Goal: Information Seeking & Learning: Learn about a topic

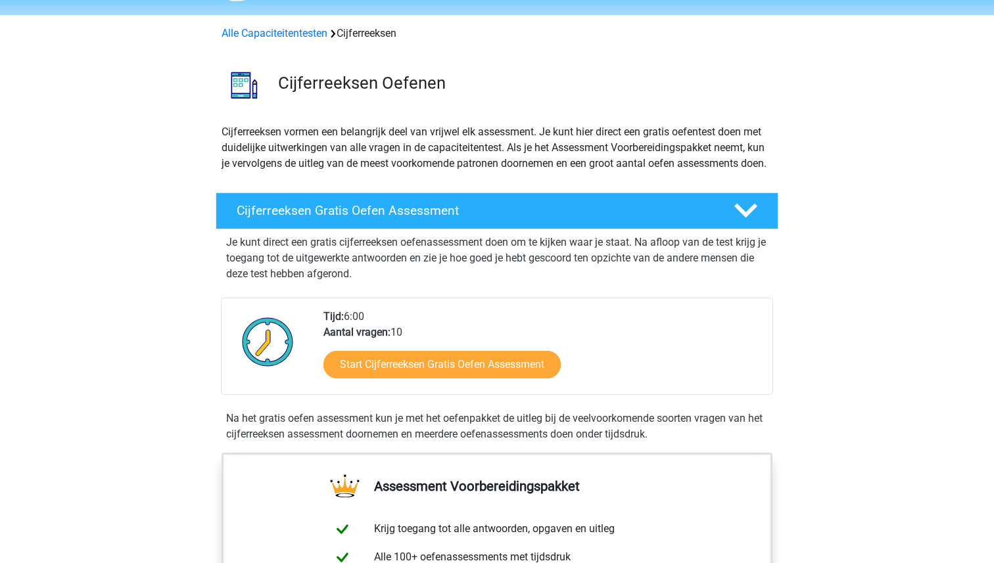
scroll to position [52, 0]
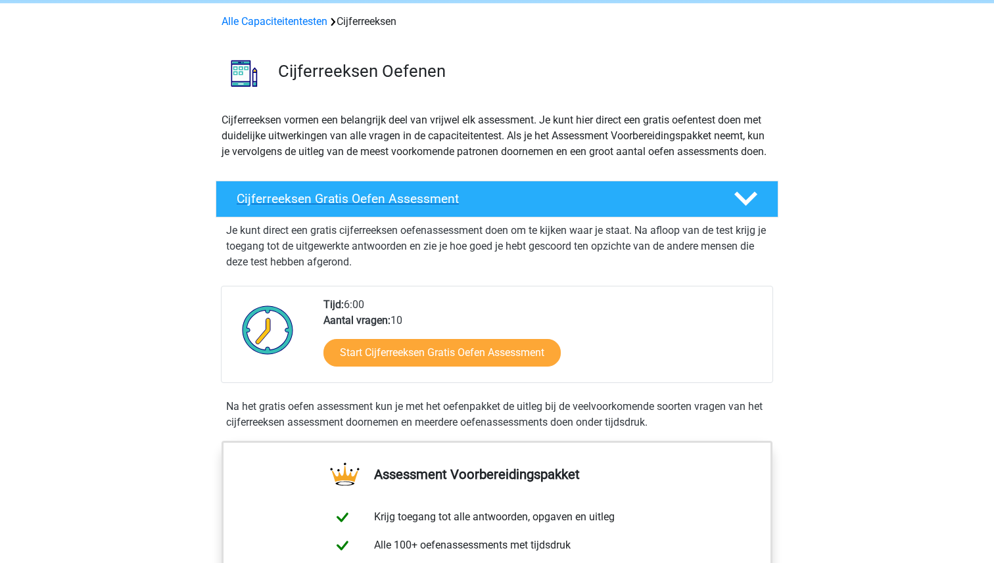
click at [414, 206] on h4 "Cijferreeksen Gratis Oefen Assessment" at bounding box center [475, 198] width 476 height 15
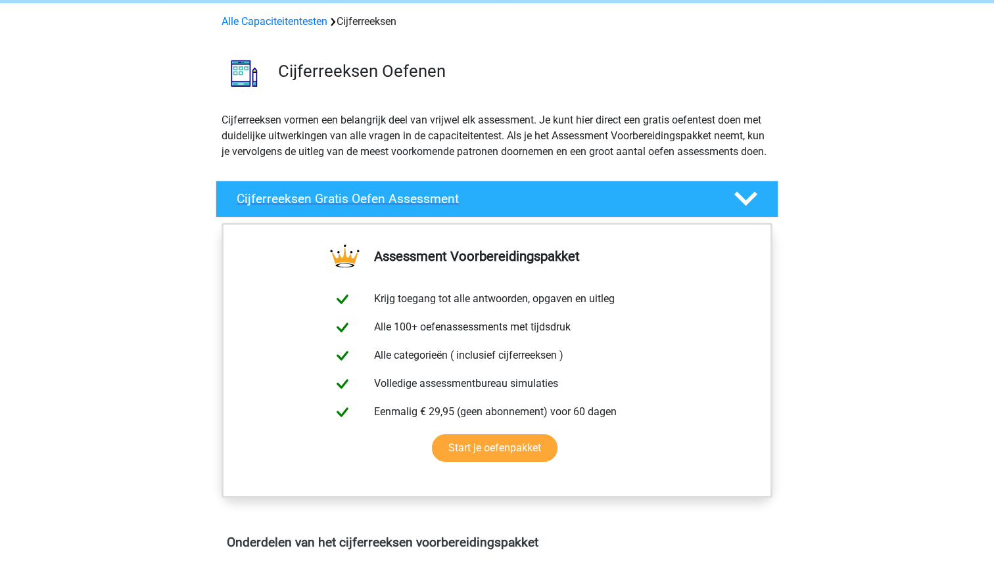
click at [414, 206] on h4 "Cijferreeksen Gratis Oefen Assessment" at bounding box center [475, 198] width 476 height 15
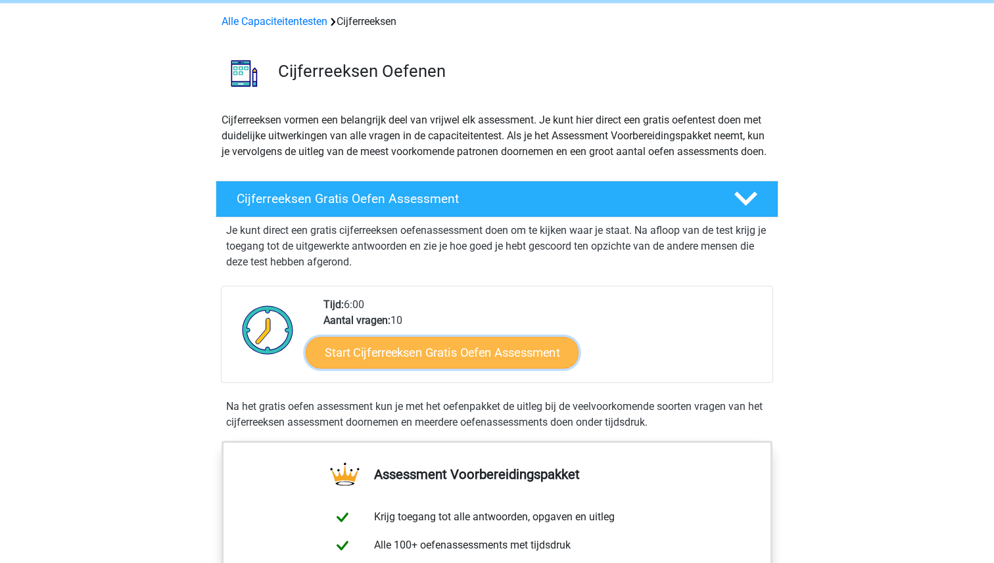
click at [439, 366] on link "Start Cijferreeksen Gratis Oefen Assessment" at bounding box center [442, 352] width 273 height 32
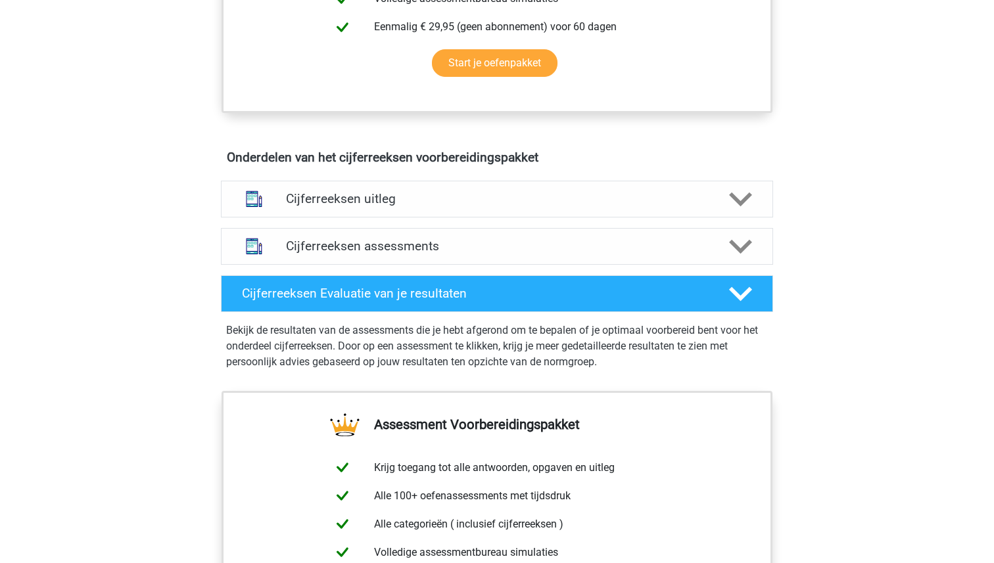
scroll to position [663, 0]
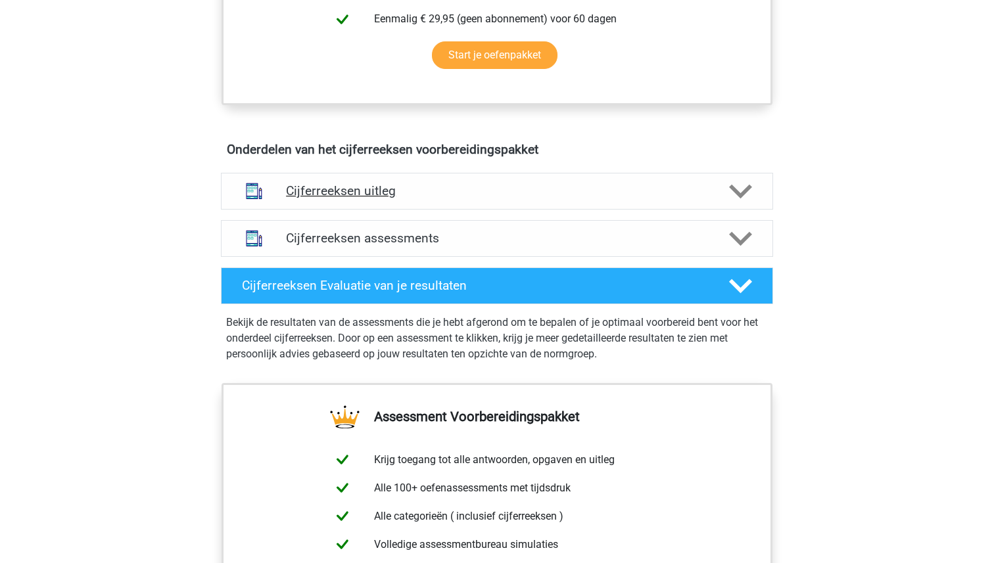
click at [301, 198] on h4 "Cijferreeksen uitleg" at bounding box center [497, 190] width 422 height 15
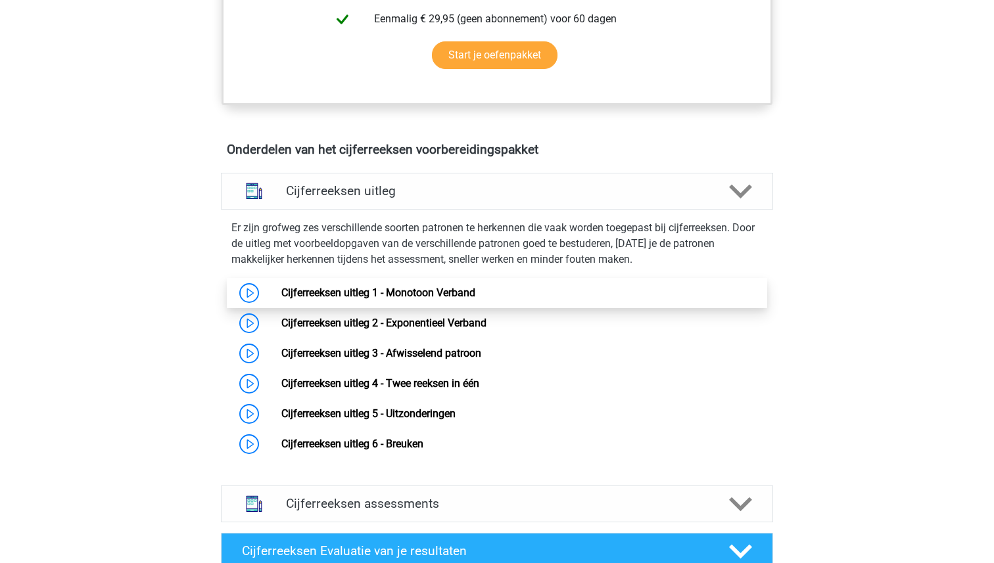
click at [292, 299] on link "Cijferreeksen uitleg 1 - Monotoon Verband" at bounding box center [378, 293] width 194 height 12
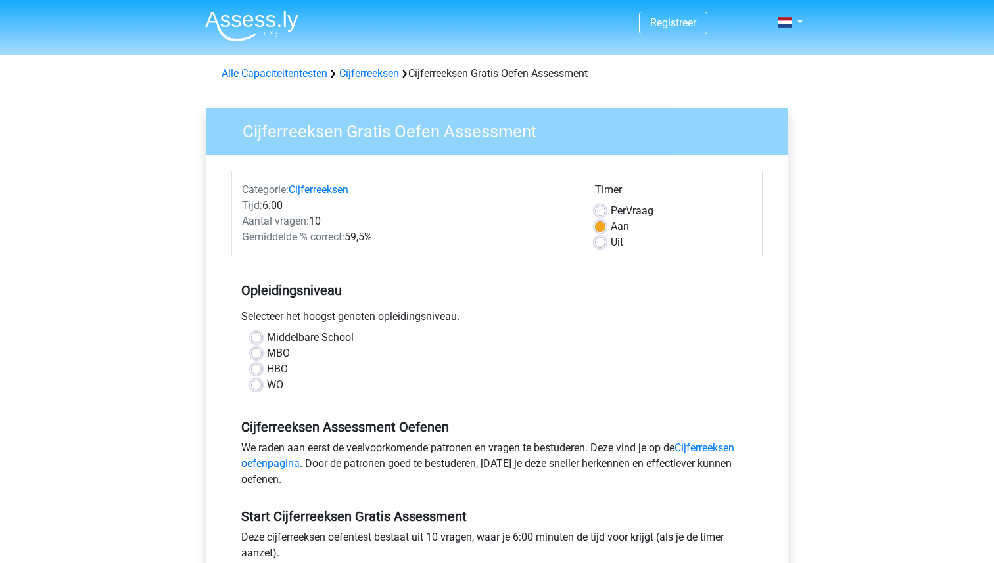
scroll to position [21, 0]
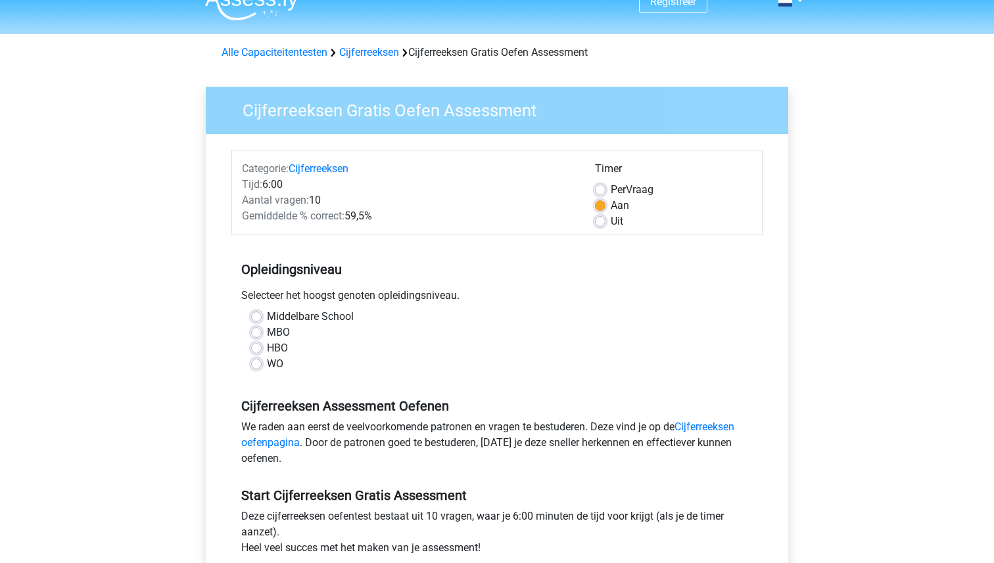
click at [267, 365] on label "WO" at bounding box center [275, 364] width 16 height 16
click at [258, 365] on input "WO" at bounding box center [256, 362] width 11 height 13
radio input "true"
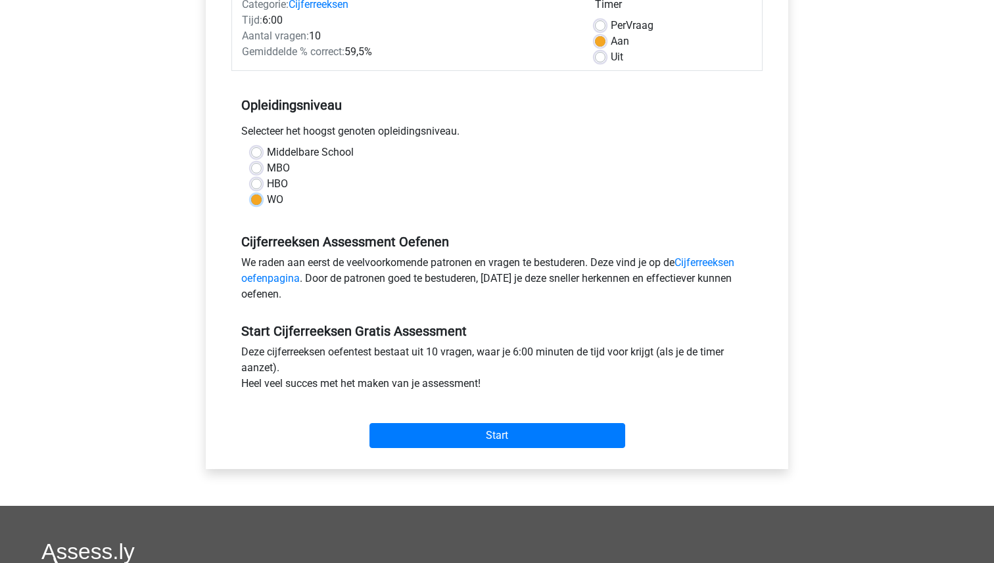
scroll to position [204, 0]
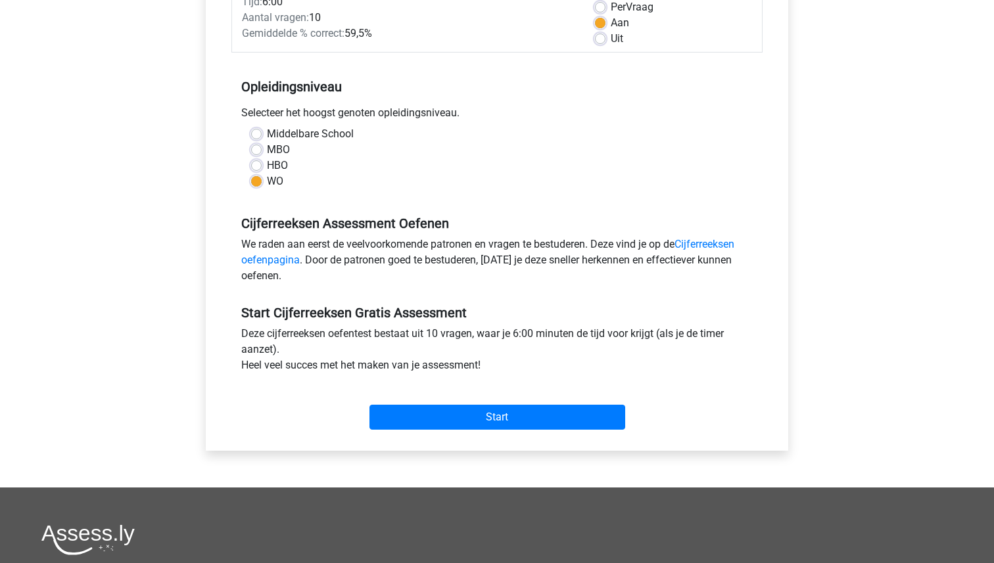
click at [500, 403] on div "Start" at bounding box center [496, 407] width 531 height 46
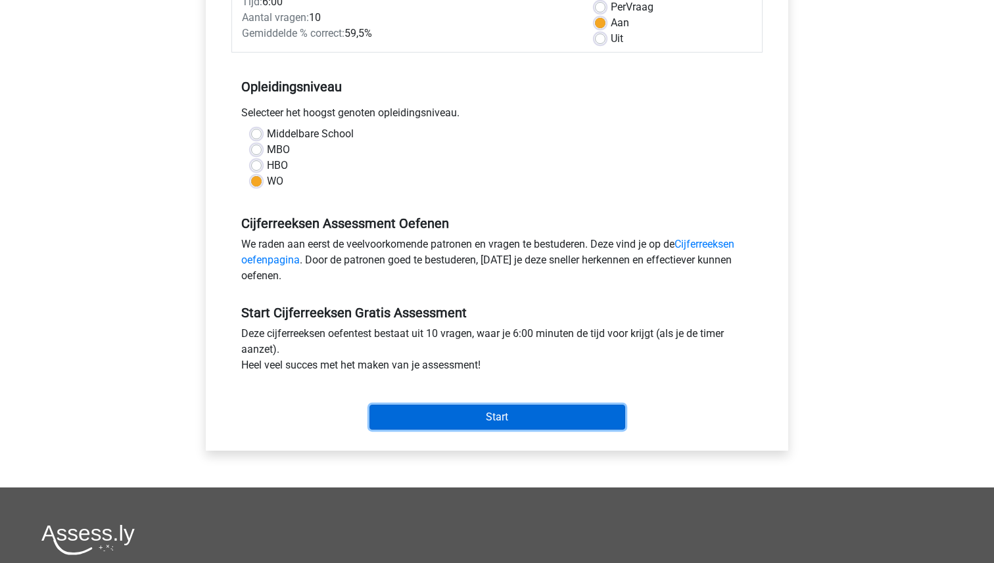
click at [500, 407] on input "Start" at bounding box center [497, 417] width 256 height 25
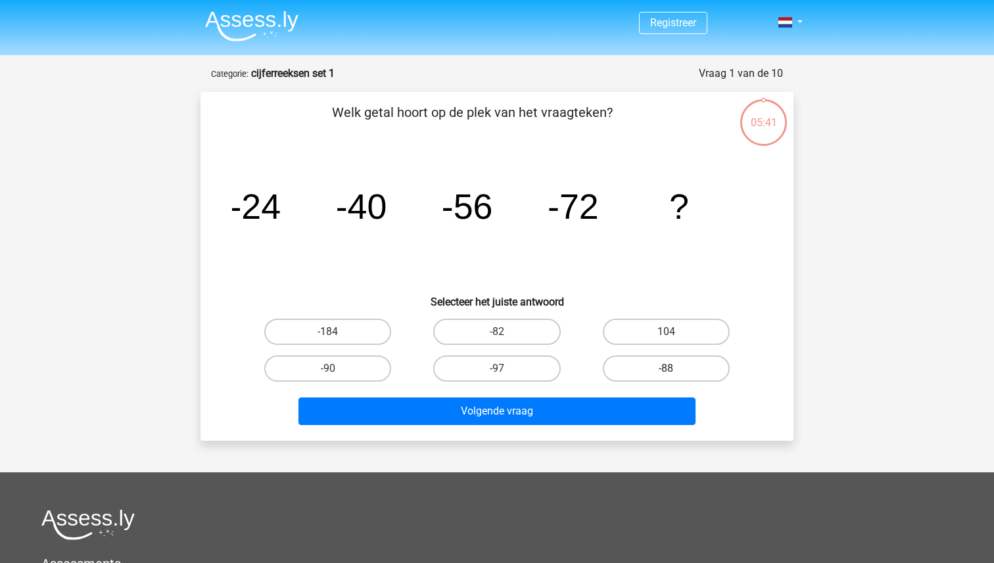
click at [620, 371] on label "-88" at bounding box center [666, 369] width 127 height 26
click at [666, 371] on input "-88" at bounding box center [670, 373] width 9 height 9
radio input "true"
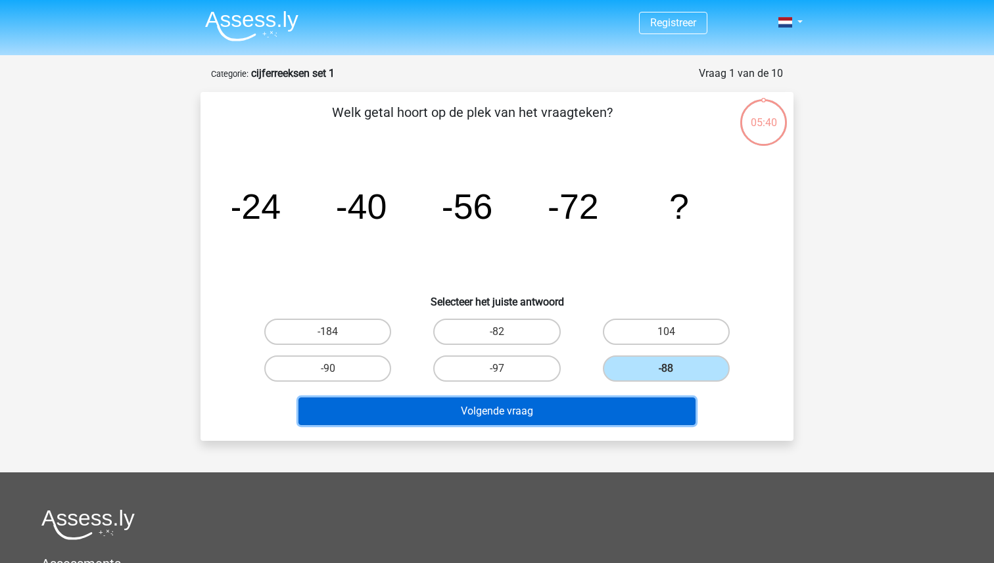
click at [605, 407] on button "Volgende vraag" at bounding box center [497, 412] width 398 height 28
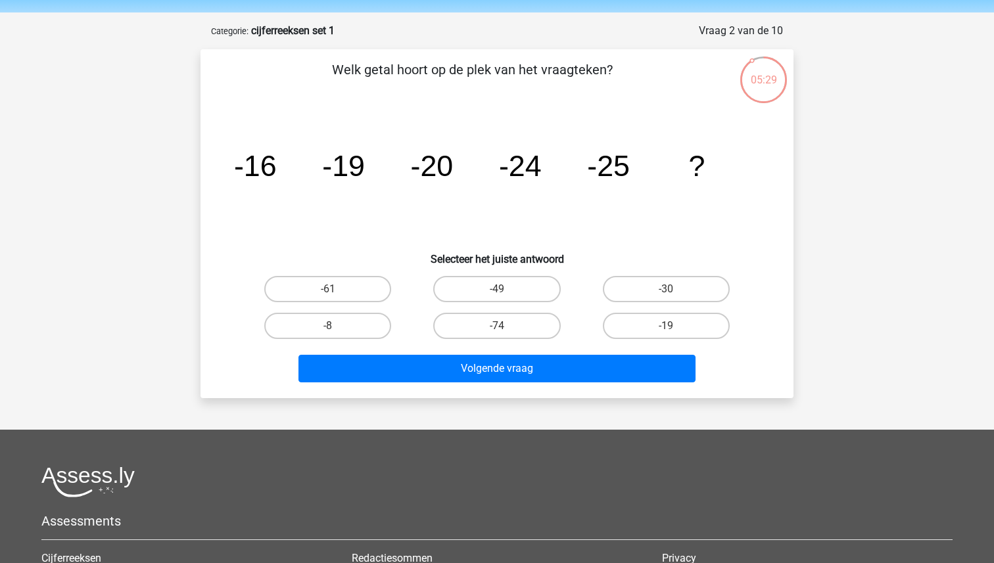
scroll to position [41, 0]
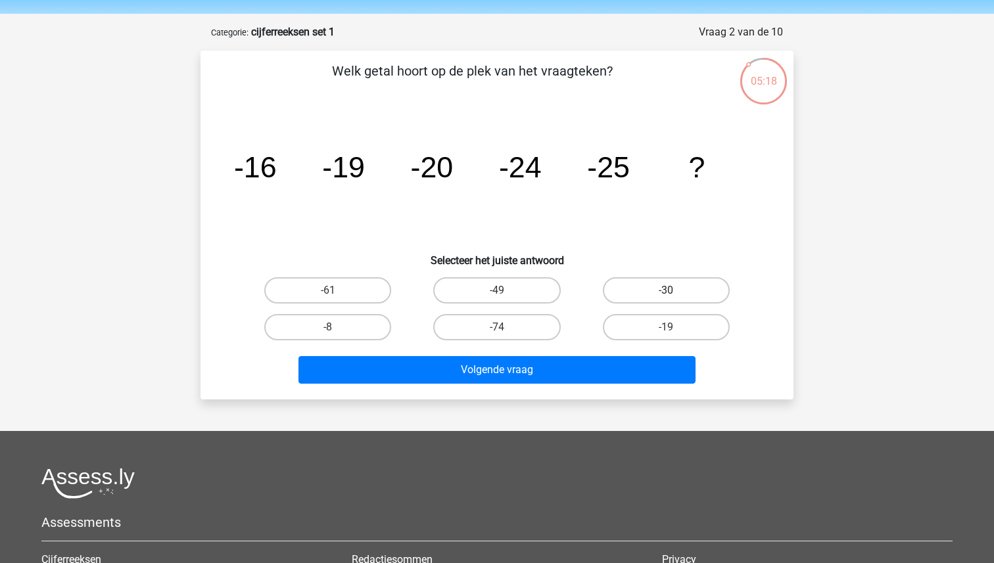
click at [627, 288] on label "-30" at bounding box center [666, 290] width 127 height 26
click at [666, 290] on input "-30" at bounding box center [670, 294] width 9 height 9
radio input "true"
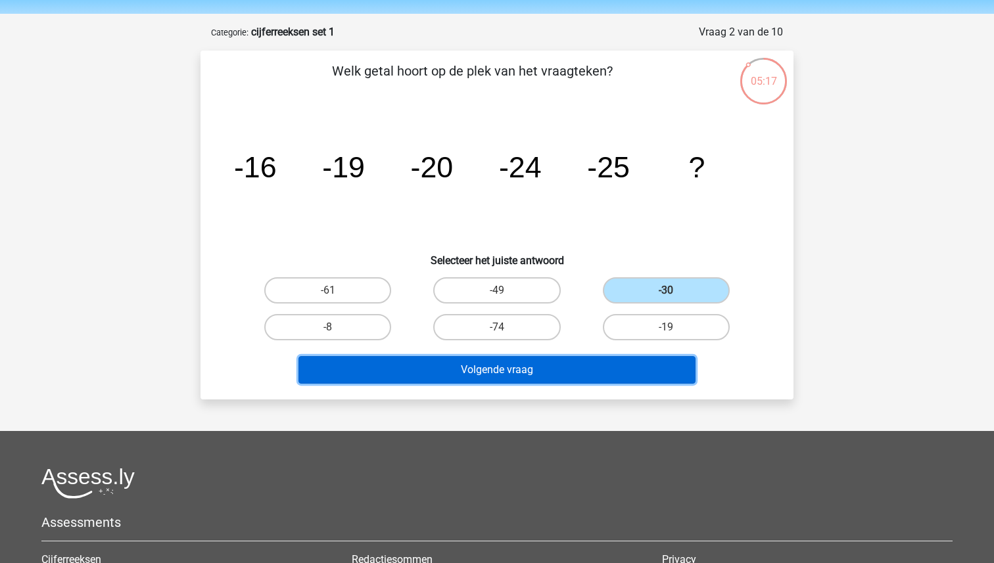
click at [545, 373] on button "Volgende vraag" at bounding box center [497, 370] width 398 height 28
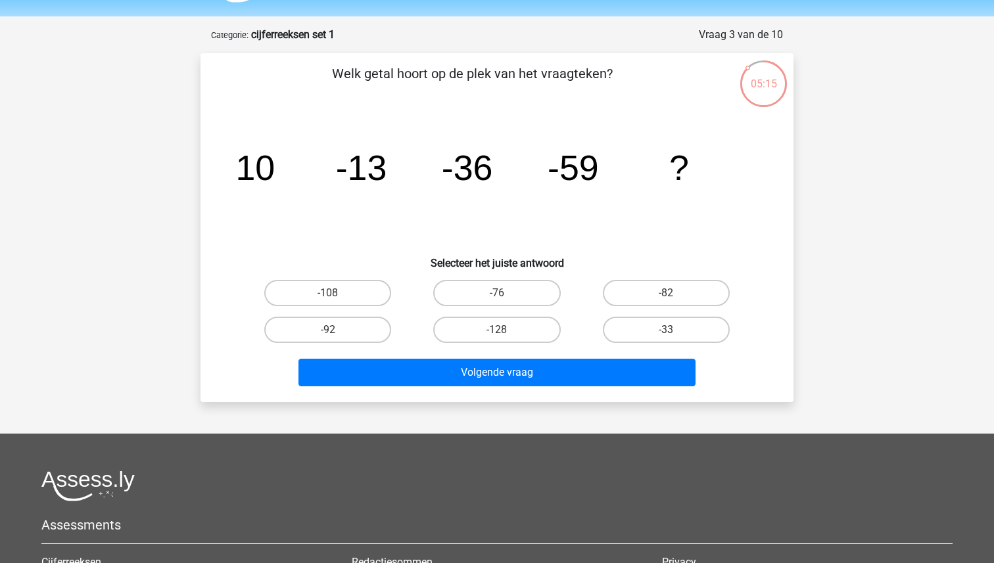
scroll to position [34, 0]
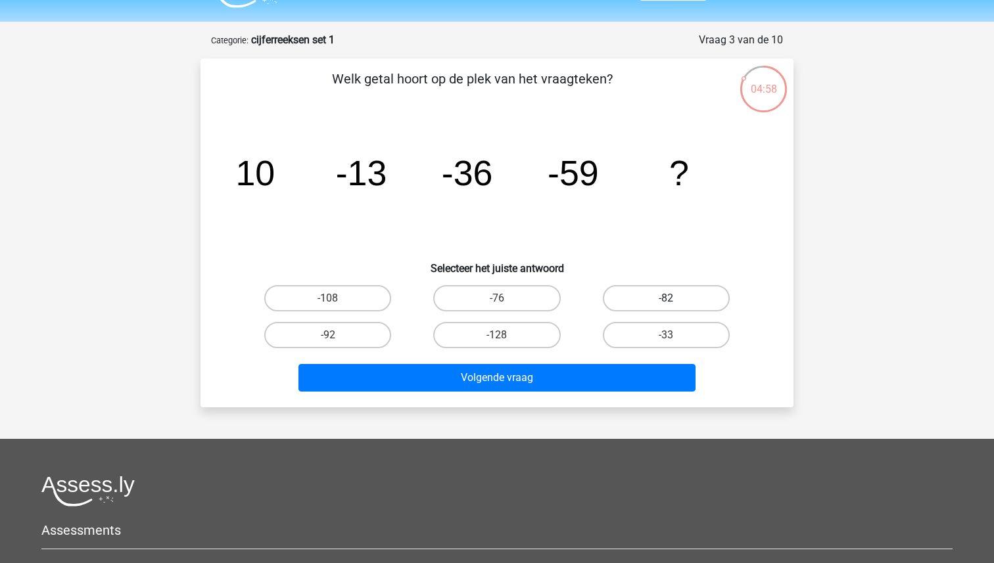
click at [641, 292] on label "-82" at bounding box center [666, 298] width 127 height 26
click at [666, 298] on input "-82" at bounding box center [670, 302] width 9 height 9
radio input "true"
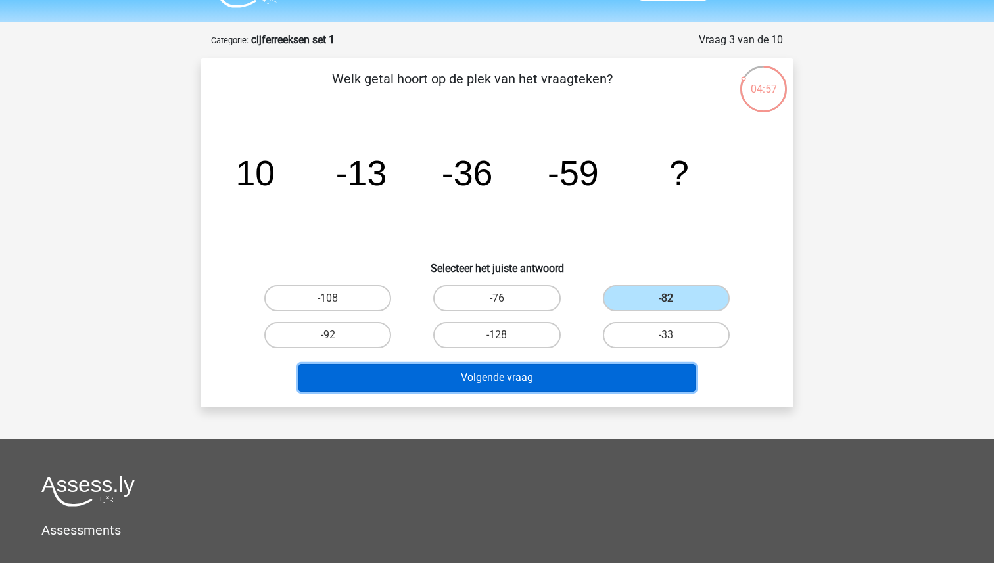
click at [609, 364] on button "Volgende vraag" at bounding box center [497, 378] width 398 height 28
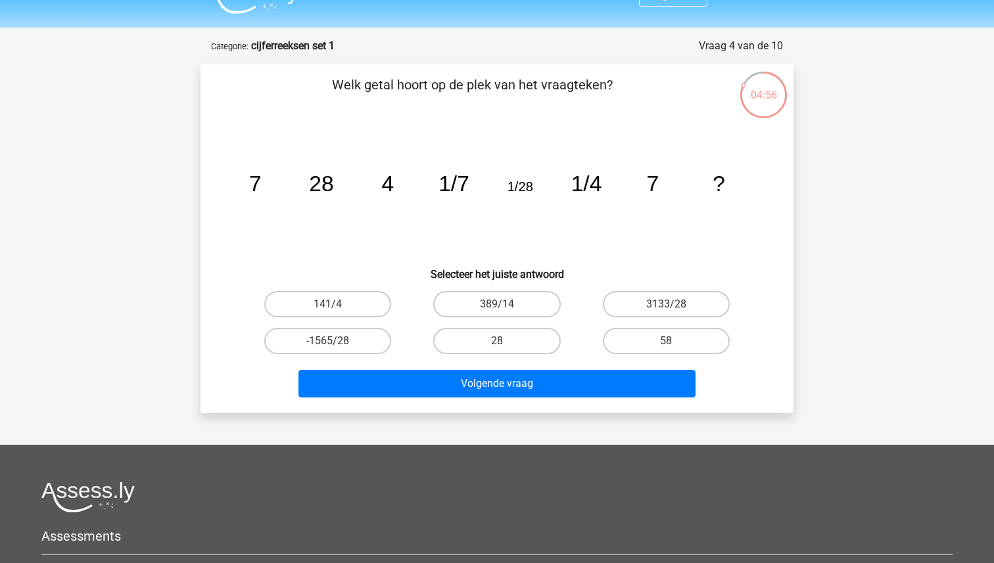
scroll to position [26, 0]
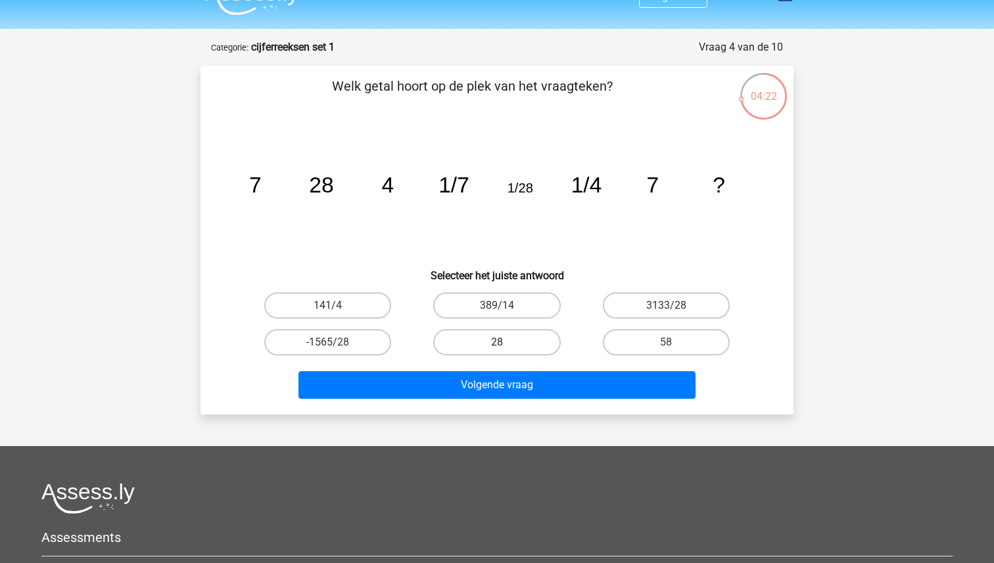
click at [501, 340] on label "28" at bounding box center [496, 342] width 127 height 26
click at [501, 342] on input "28" at bounding box center [501, 346] width 9 height 9
radio input "true"
click at [500, 419] on div "Registreer Nederlands English" at bounding box center [497, 384] width 994 height 820
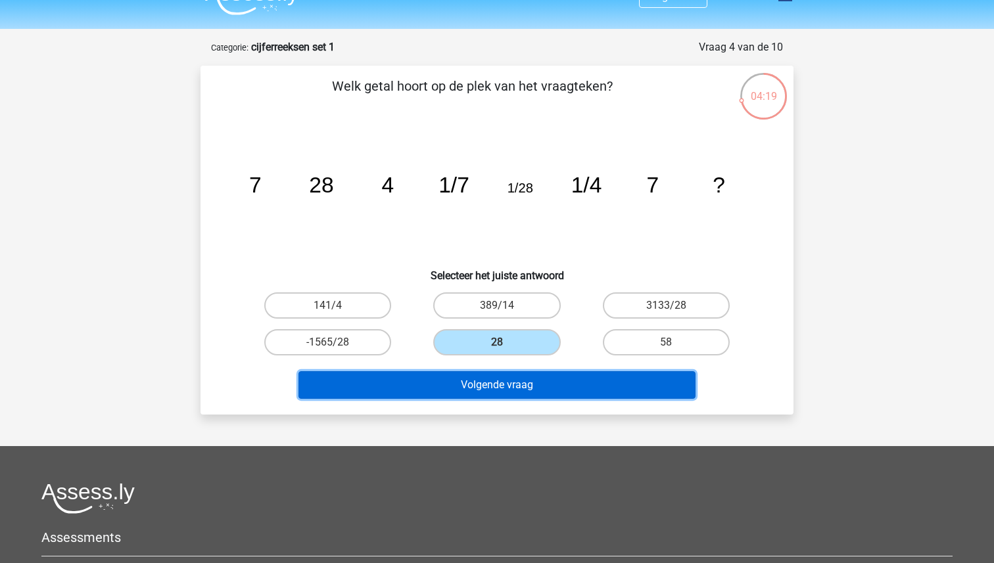
click at [499, 381] on button "Volgende vraag" at bounding box center [497, 385] width 398 height 28
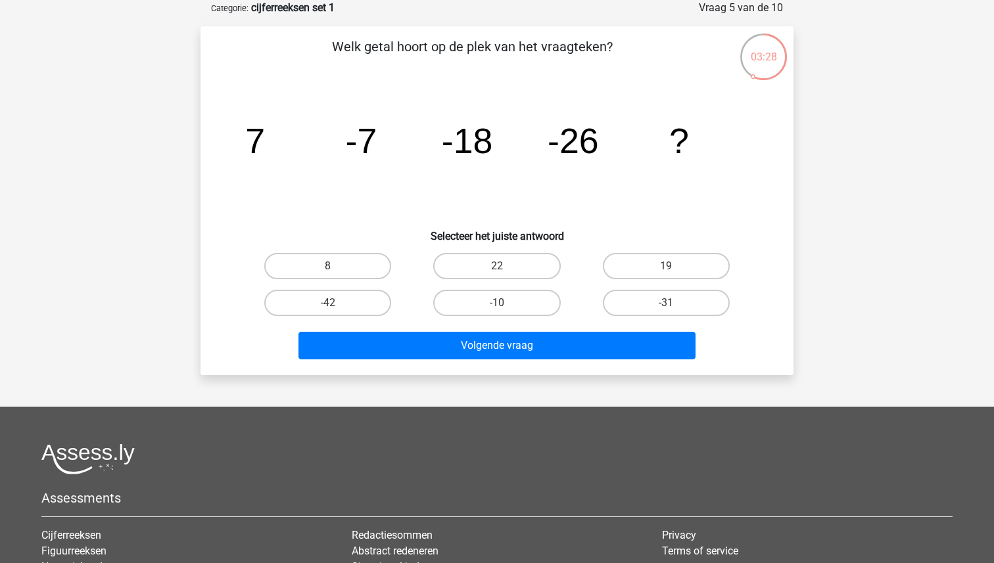
scroll to position [62, 0]
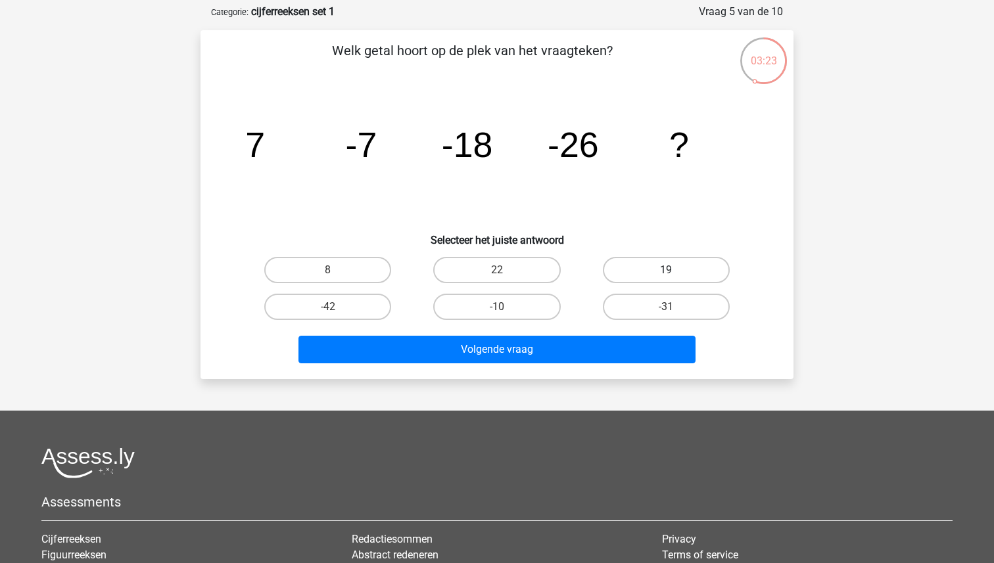
click at [637, 266] on label "19" at bounding box center [666, 270] width 127 height 26
click at [666, 270] on input "19" at bounding box center [670, 274] width 9 height 9
radio input "true"
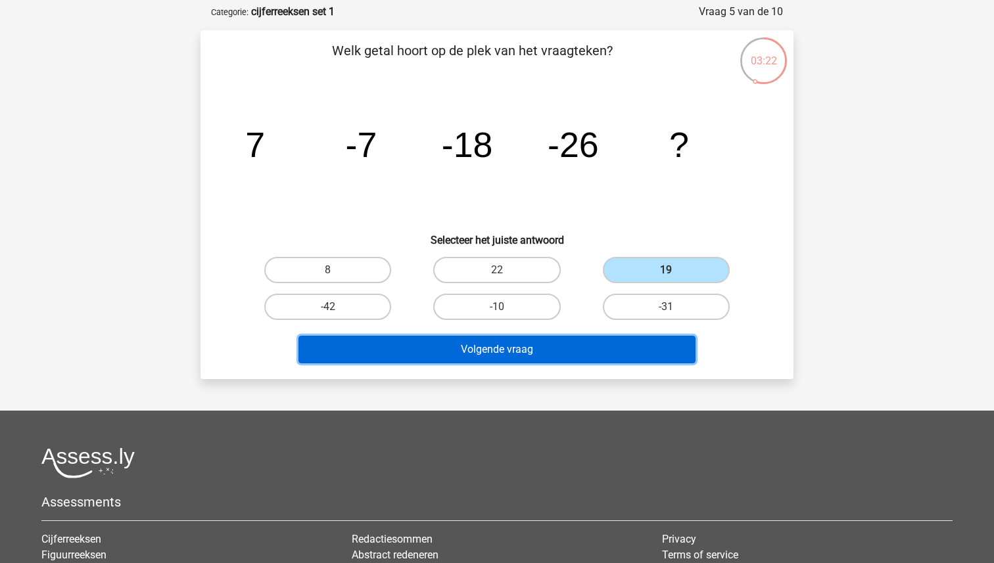
click at [604, 348] on button "Volgende vraag" at bounding box center [497, 350] width 398 height 28
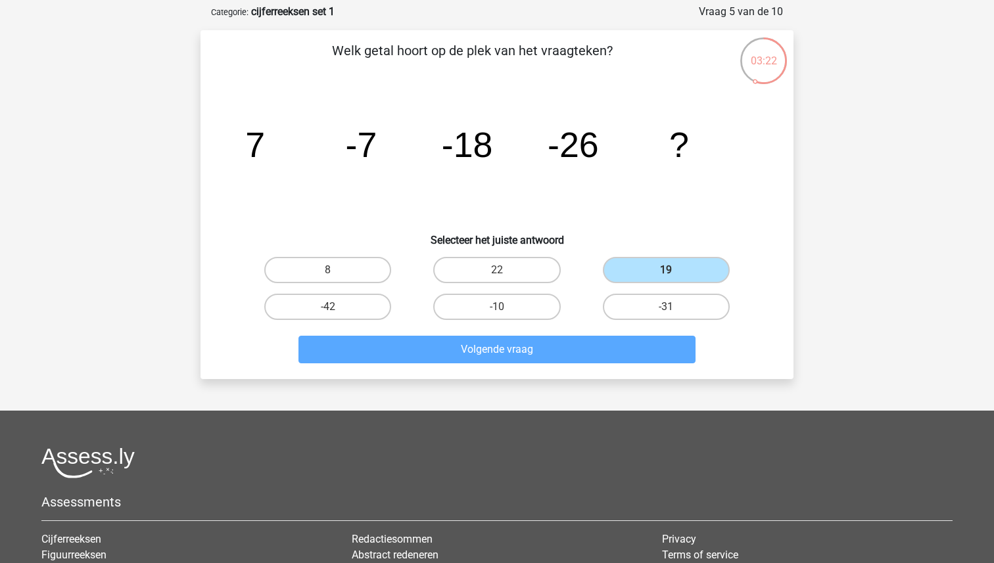
scroll to position [66, 0]
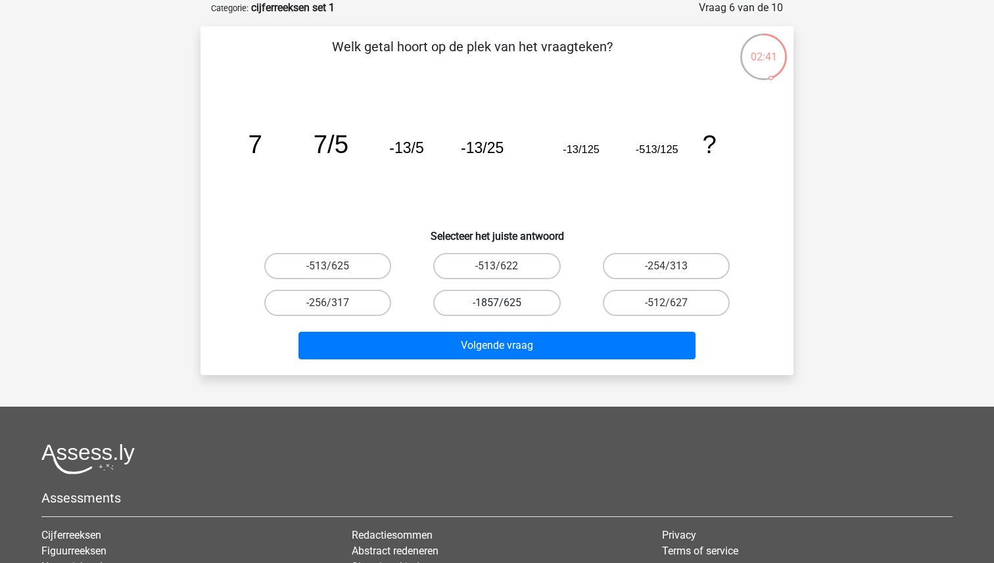
click at [516, 307] on label "-1857/625" at bounding box center [496, 303] width 127 height 26
click at [505, 307] on input "-1857/625" at bounding box center [501, 307] width 9 height 9
radio input "true"
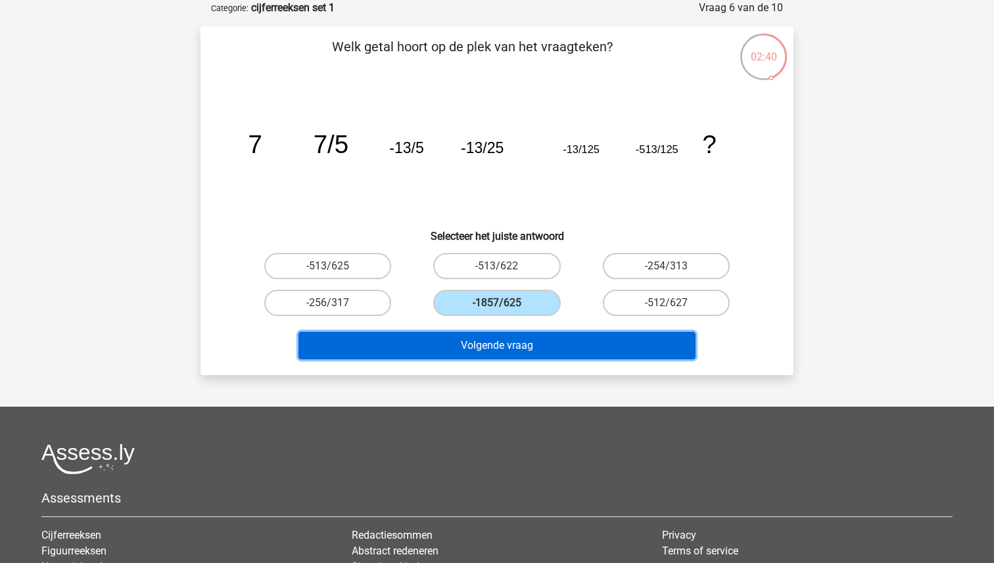
click at [515, 350] on button "Volgende vraag" at bounding box center [497, 346] width 398 height 28
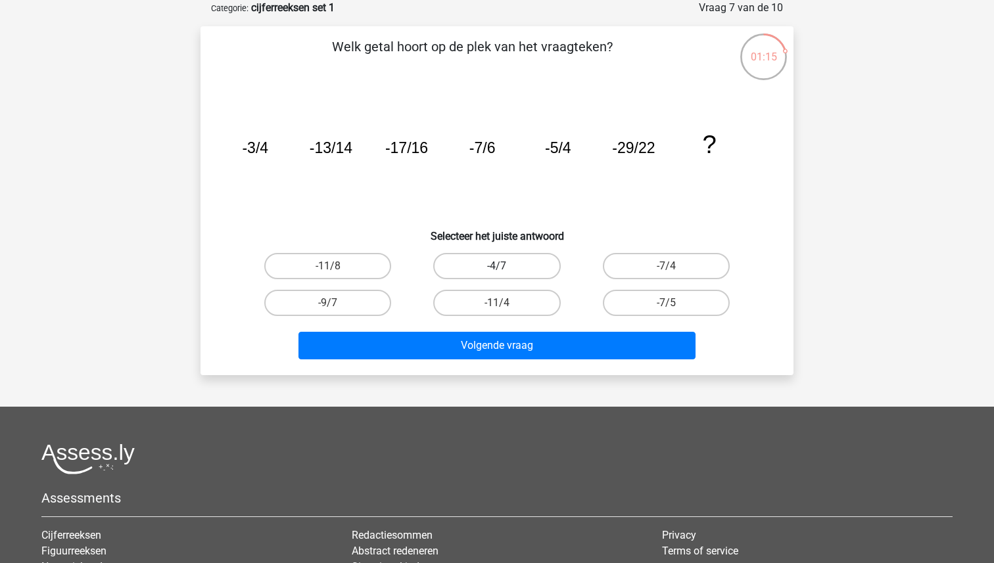
click at [527, 264] on label "-4/7" at bounding box center [496, 266] width 127 height 26
click at [505, 266] on input "-4/7" at bounding box center [501, 270] width 9 height 9
radio input "true"
click at [538, 363] on div "Volgende vraag" at bounding box center [496, 348] width 507 height 33
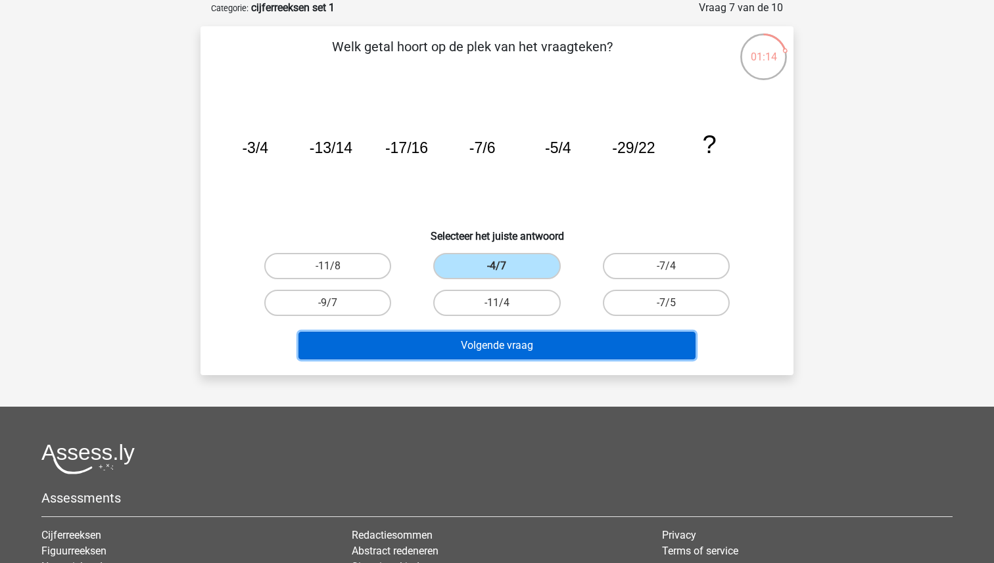
click at [538, 350] on button "Volgende vraag" at bounding box center [497, 346] width 398 height 28
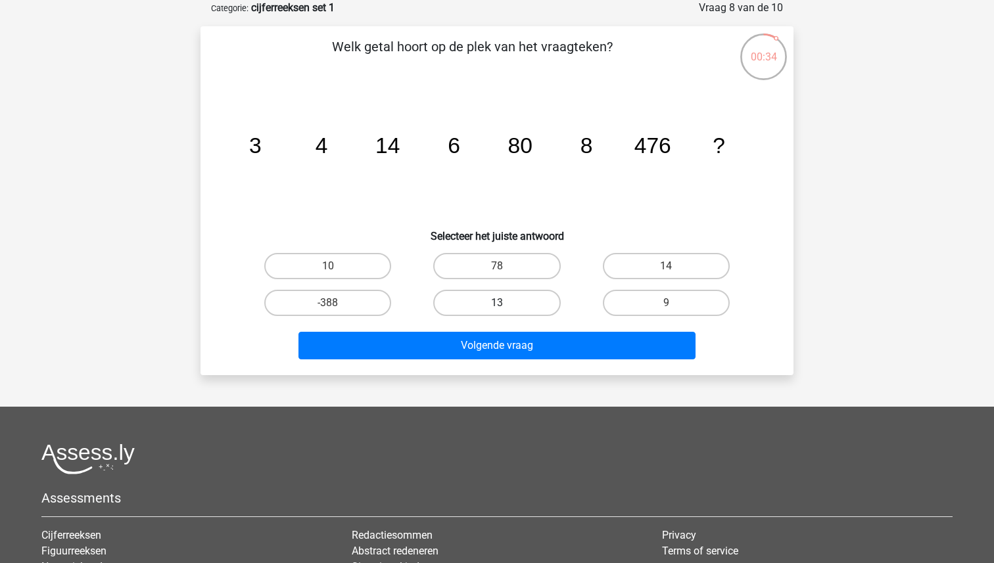
click at [493, 307] on label "13" at bounding box center [496, 303] width 127 height 26
click at [497, 307] on input "13" at bounding box center [501, 307] width 9 height 9
radio input "true"
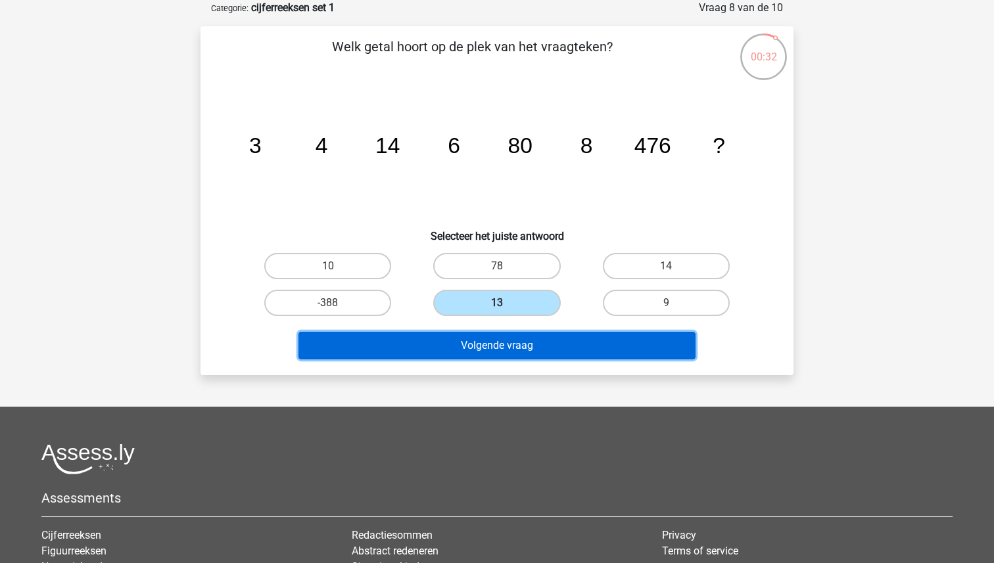
click at [486, 348] on button "Volgende vraag" at bounding box center [497, 346] width 398 height 28
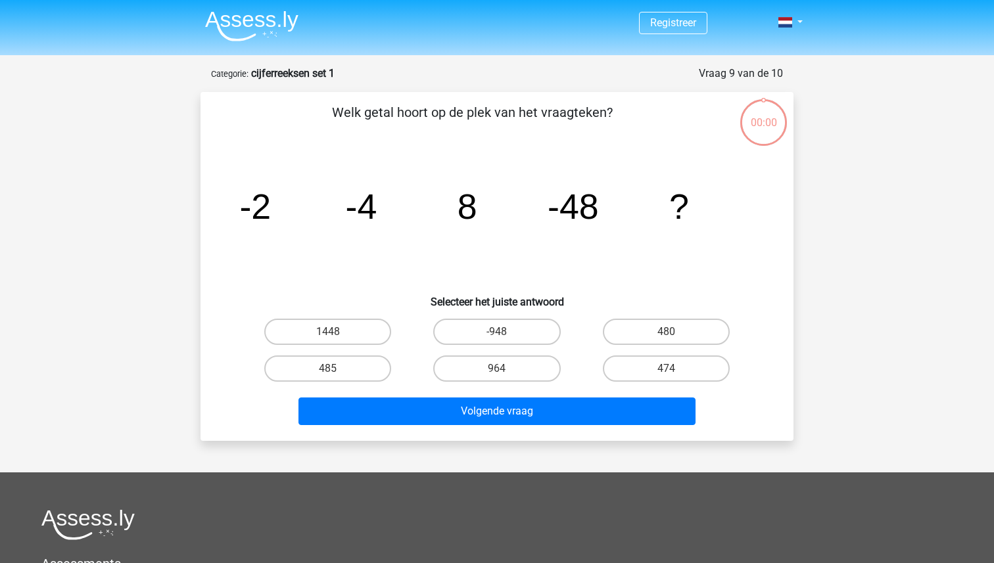
scroll to position [66, 0]
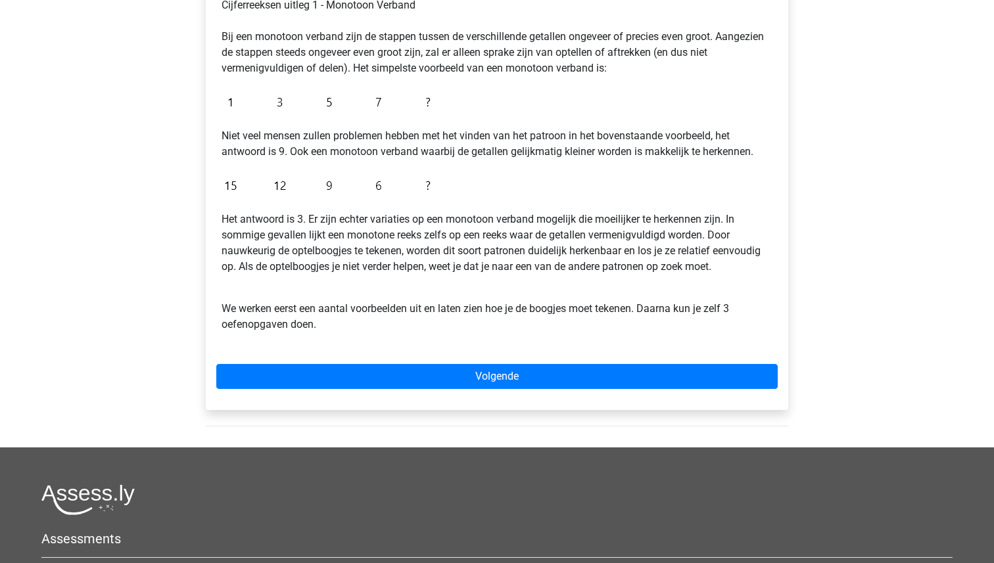
scroll to position [246, 0]
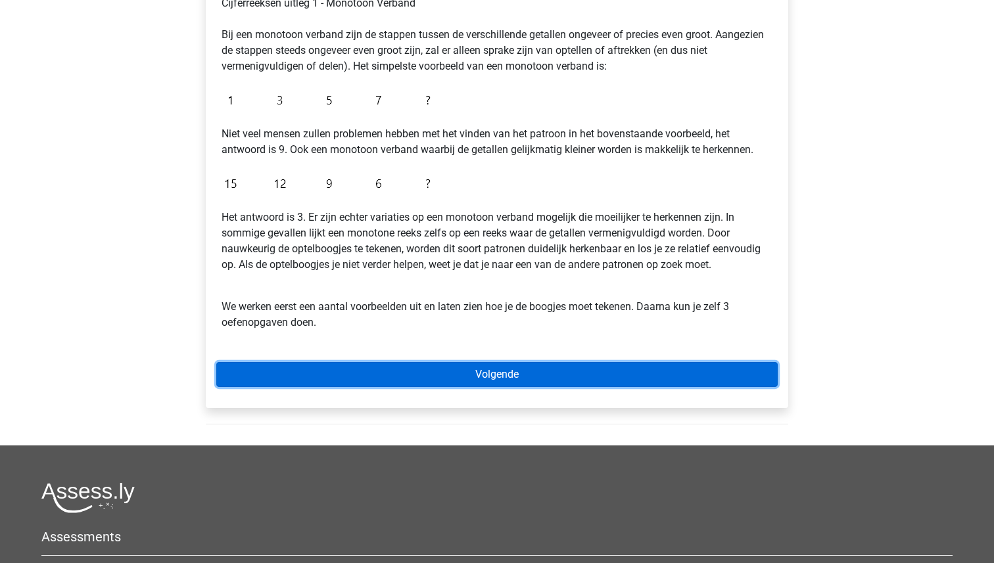
click at [344, 375] on link "Volgende" at bounding box center [496, 374] width 561 height 25
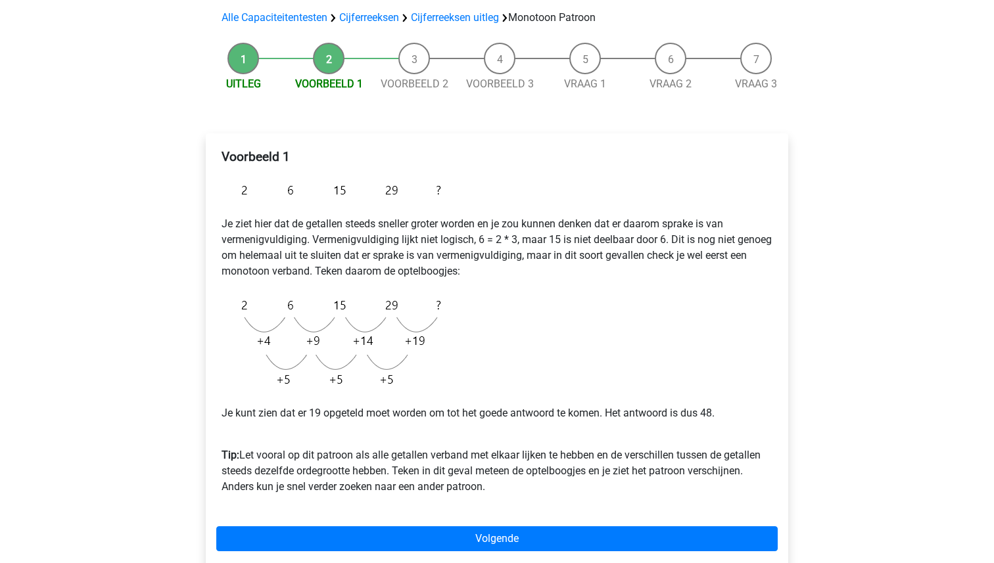
scroll to position [97, 0]
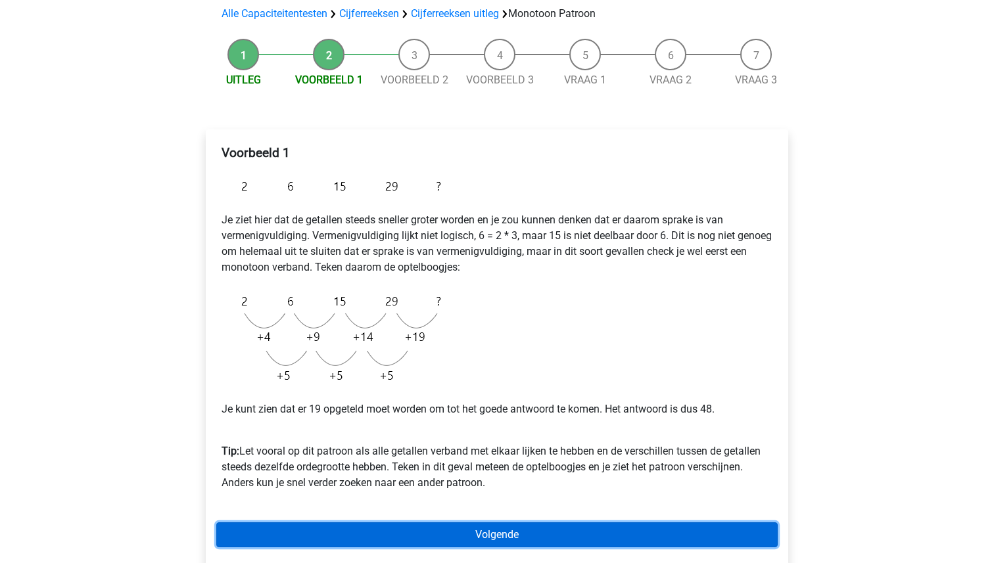
click at [320, 533] on link "Volgende" at bounding box center [496, 534] width 561 height 25
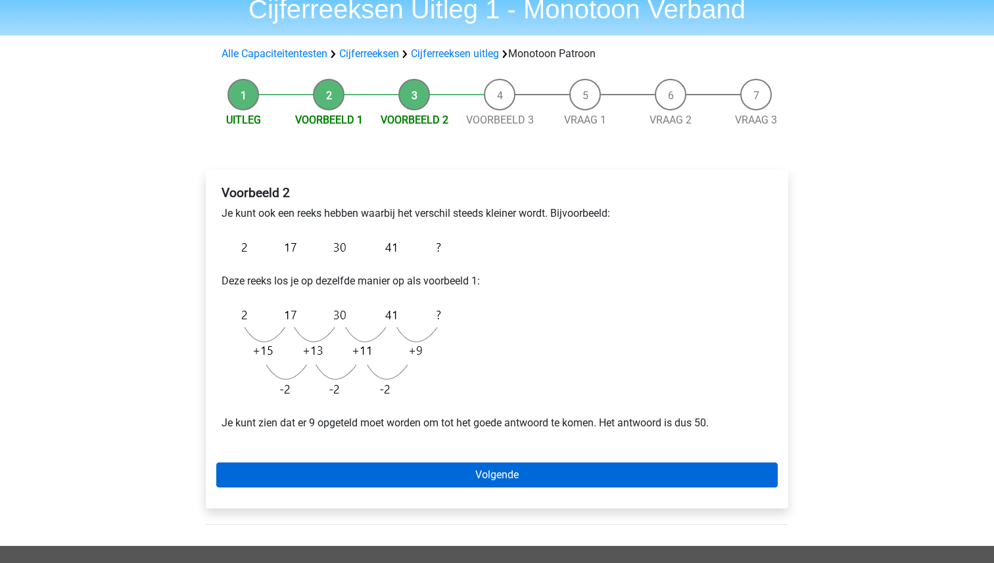
scroll to position [65, 0]
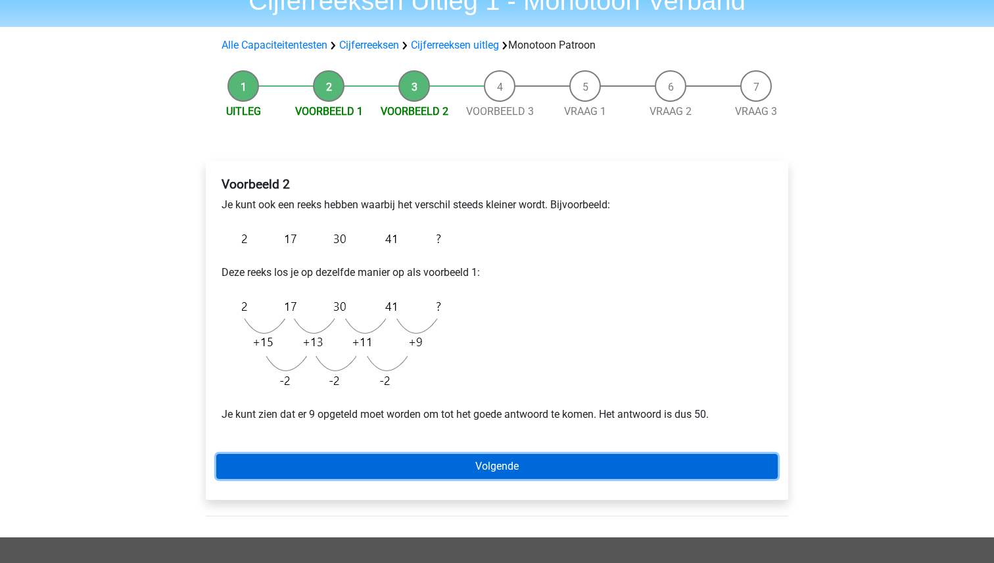
click at [369, 469] on link "Volgende" at bounding box center [496, 466] width 561 height 25
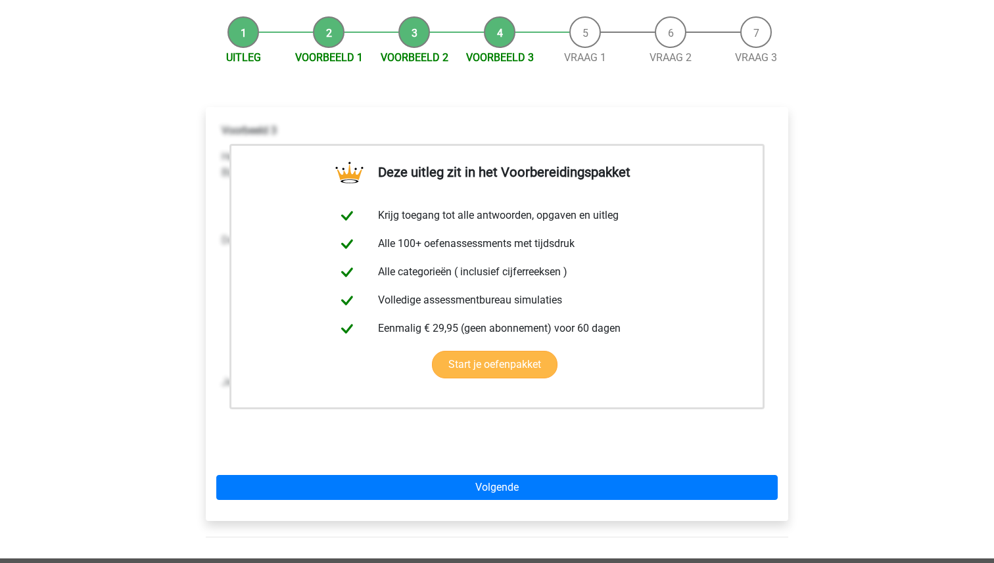
scroll to position [124, 0]
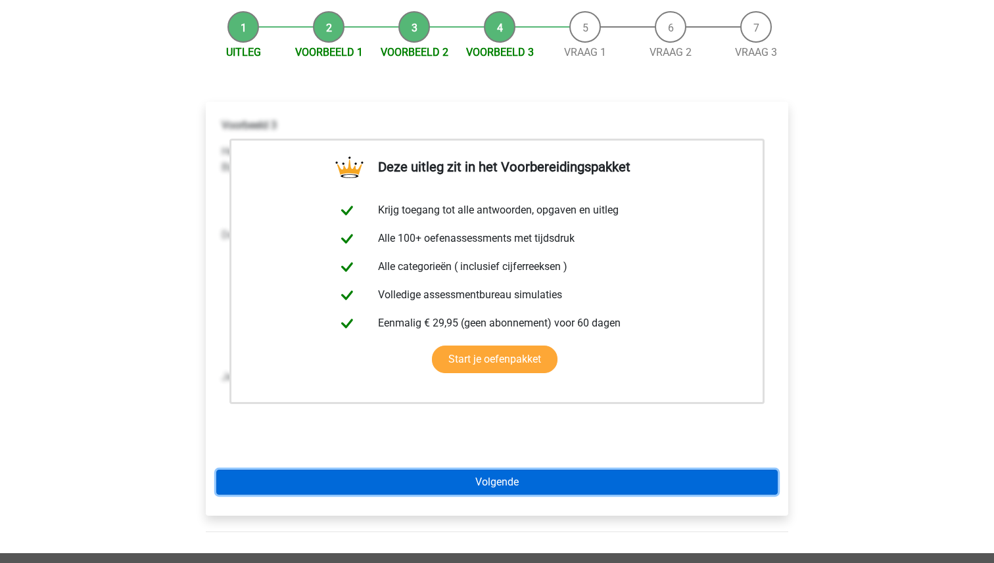
click at [384, 475] on link "Volgende" at bounding box center [496, 482] width 561 height 25
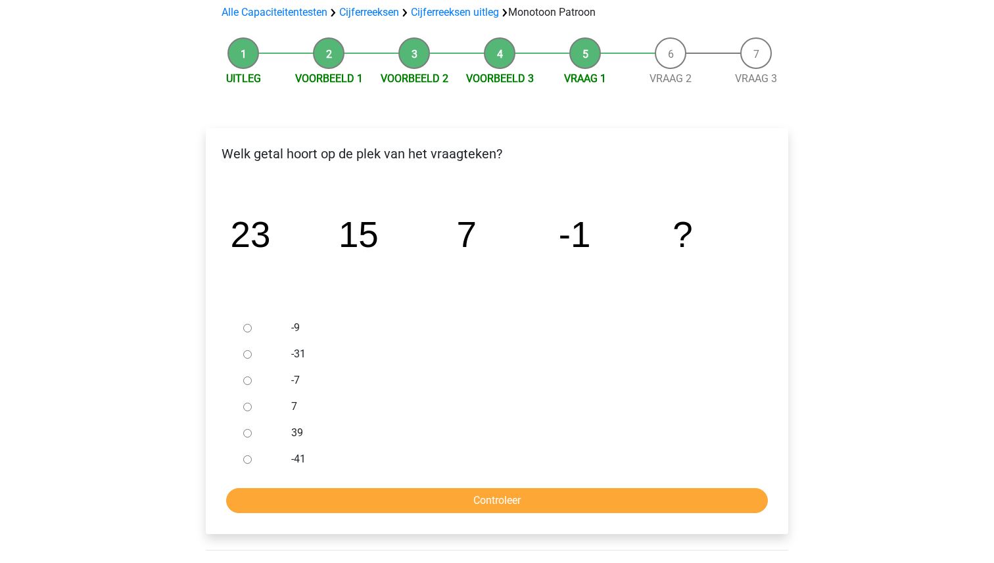
scroll to position [99, 0]
click at [250, 327] on input "-9" at bounding box center [247, 327] width 9 height 9
radio input "true"
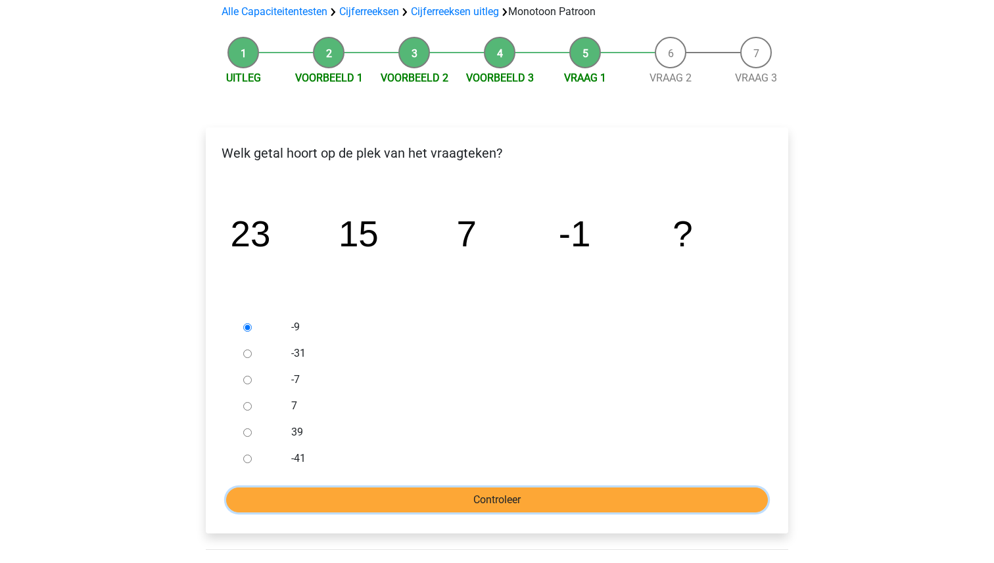
click at [319, 497] on input "Controleer" at bounding box center [497, 500] width 542 height 25
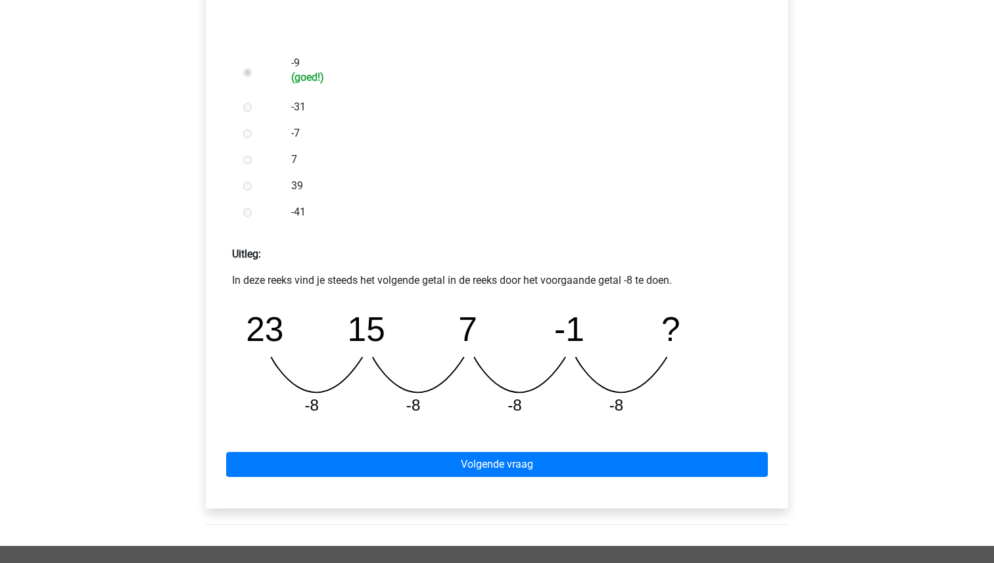
scroll to position [382, 0]
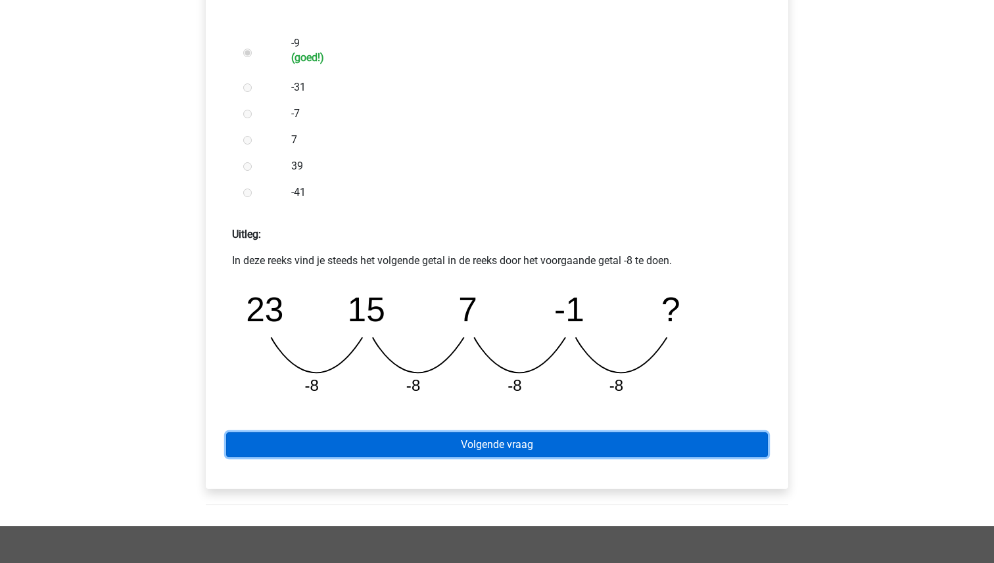
click at [370, 445] on link "Volgende vraag" at bounding box center [497, 444] width 542 height 25
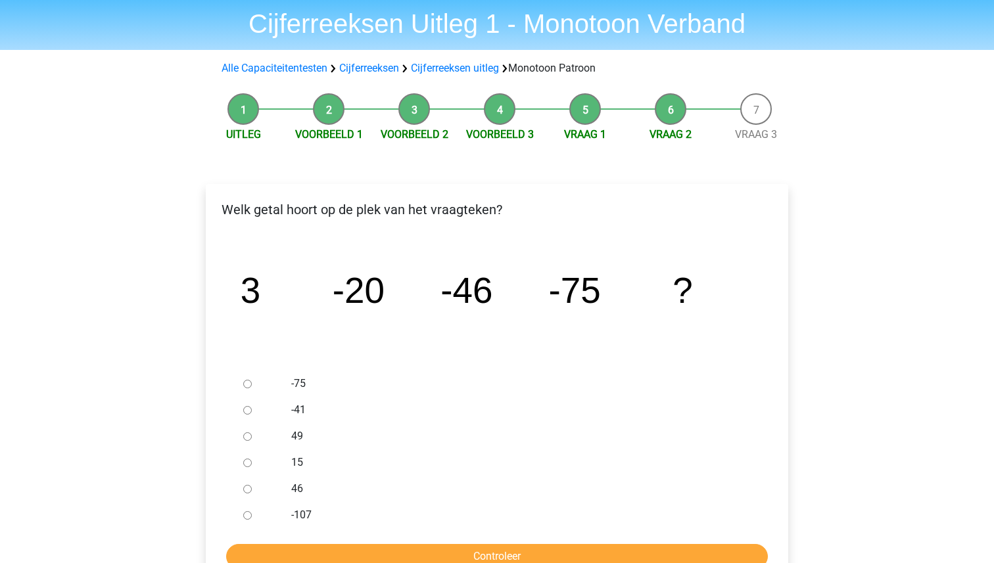
scroll to position [64, 0]
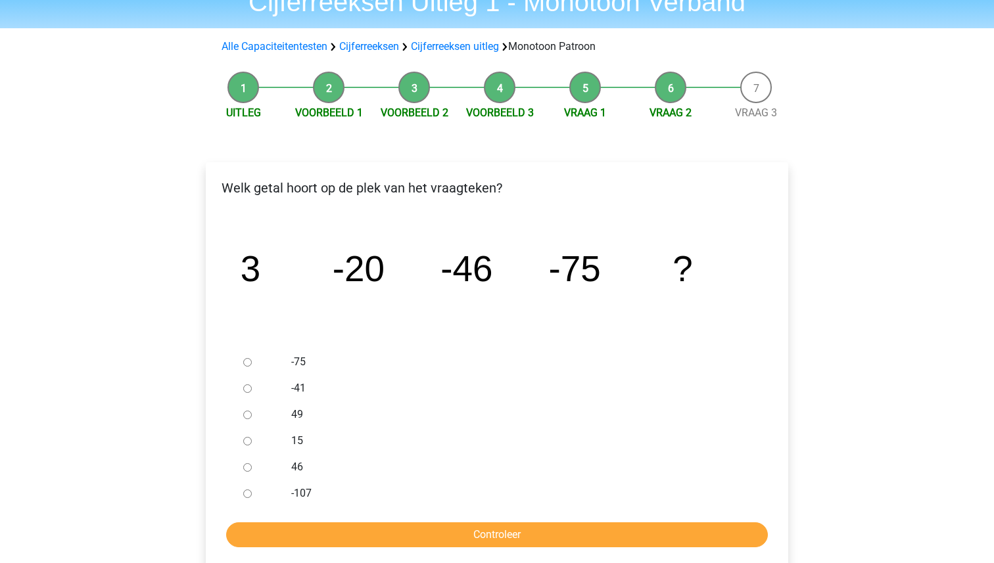
click at [258, 497] on div at bounding box center [259, 493] width 43 height 26
click at [253, 496] on div at bounding box center [259, 493] width 43 height 26
click at [251, 496] on input "-107" at bounding box center [247, 494] width 9 height 9
radio input "true"
click at [302, 530] on input "Controleer" at bounding box center [497, 534] width 542 height 25
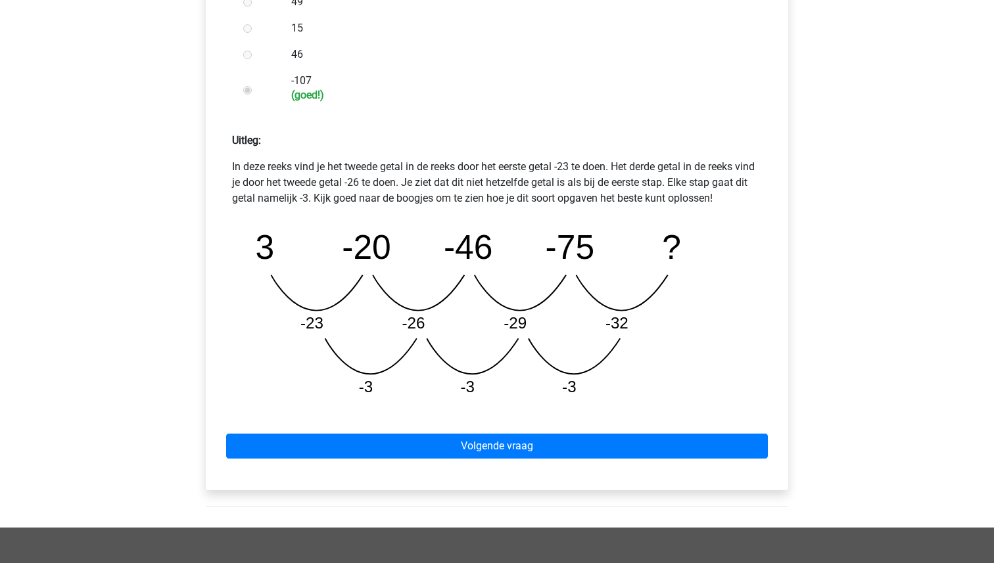
scroll to position [487, 0]
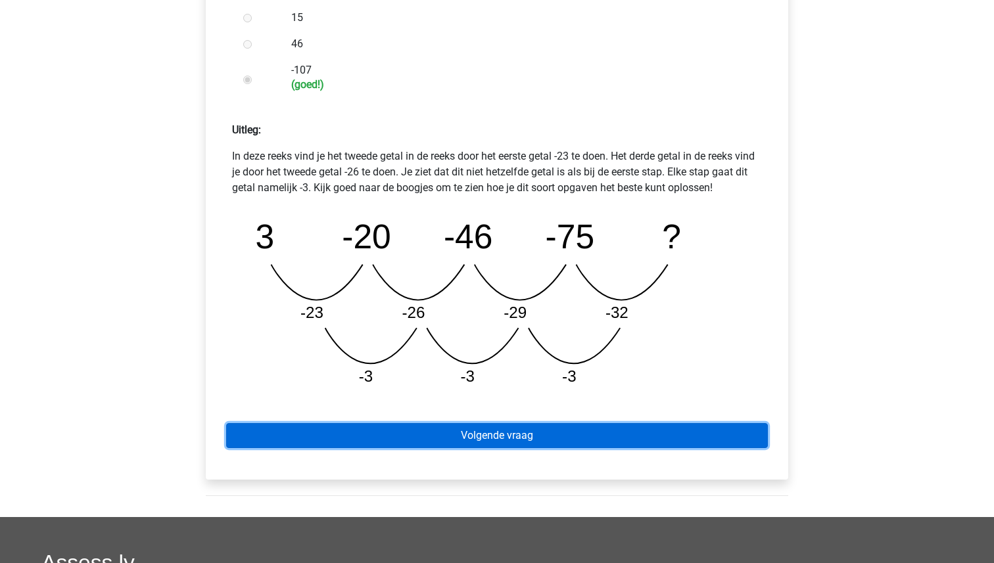
click at [444, 432] on link "Volgende vraag" at bounding box center [497, 435] width 542 height 25
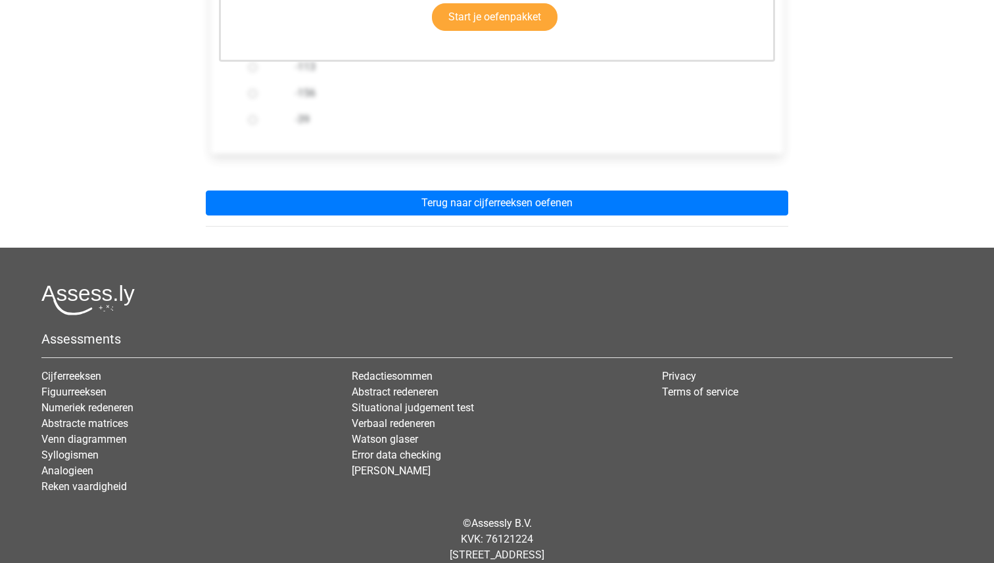
scroll to position [471, 0]
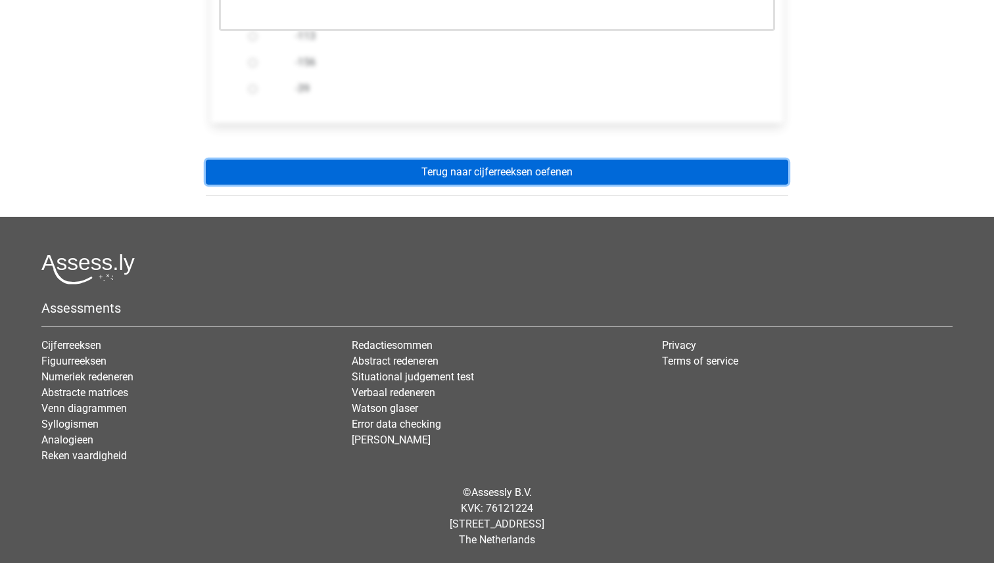
click at [439, 172] on link "Terug naar cijferreeksen oefenen" at bounding box center [497, 172] width 582 height 25
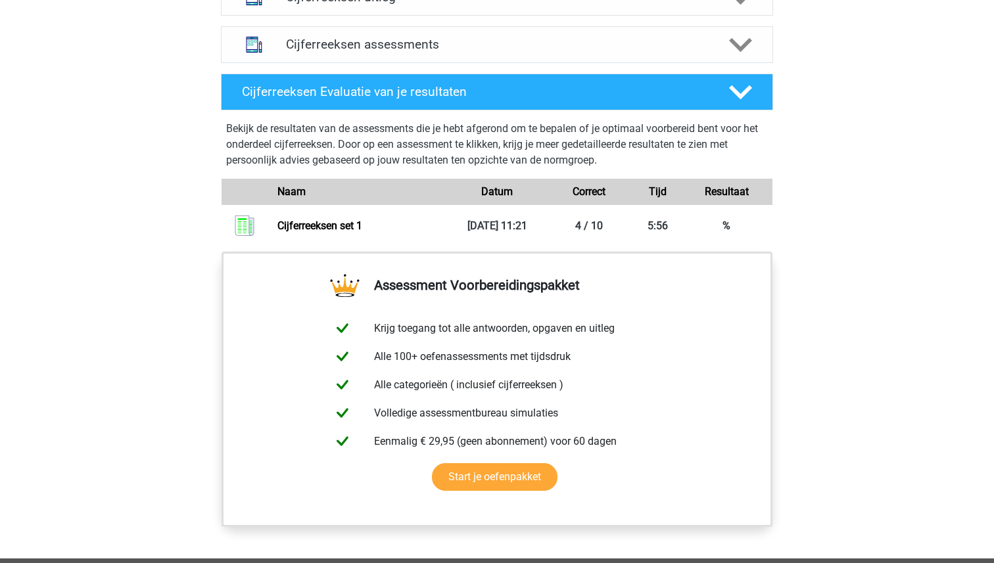
scroll to position [860, 0]
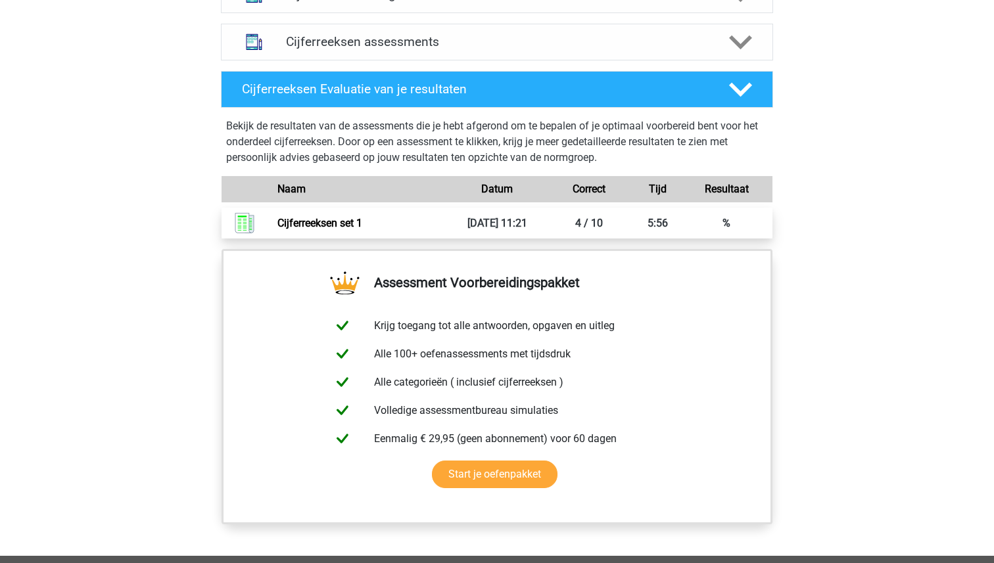
click at [362, 229] on link "Cijferreeksen set 1" at bounding box center [319, 223] width 85 height 12
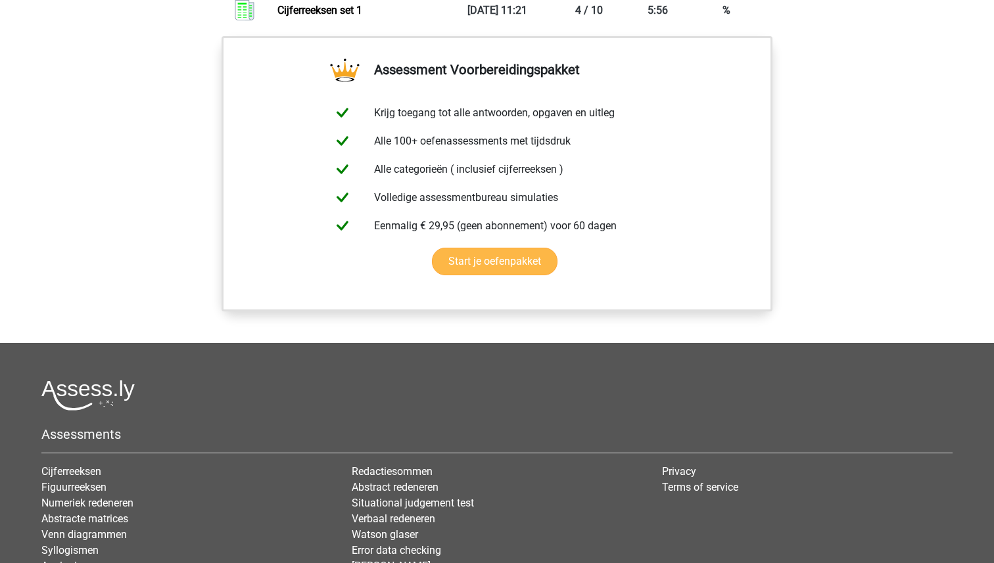
scroll to position [1113, 0]
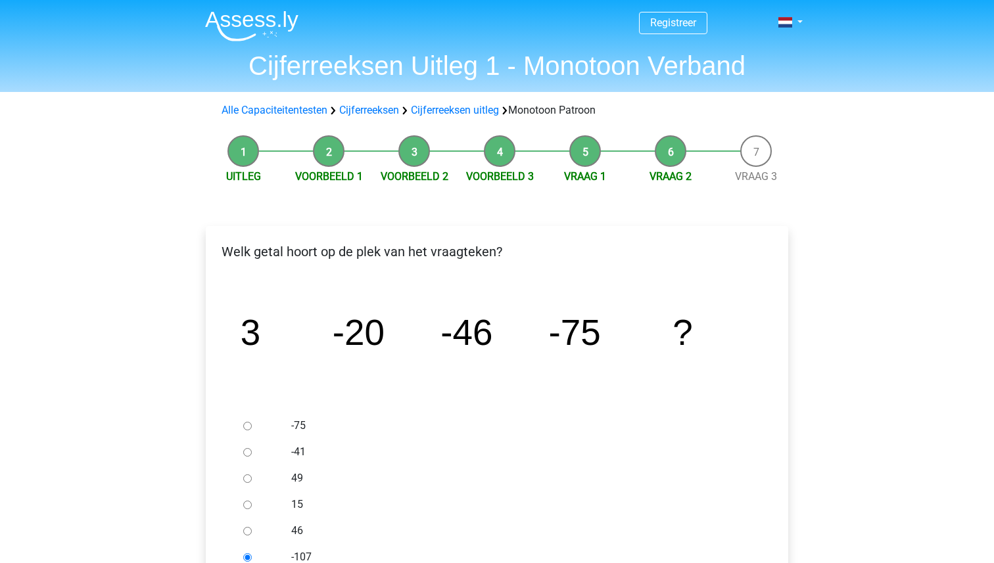
scroll to position [63, 0]
